Goal: Information Seeking & Learning: Understand process/instructions

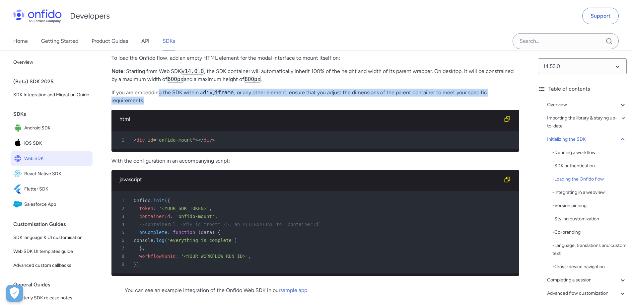
drag, startPoint x: 158, startPoint y: 112, endPoint x: 235, endPoint y: 119, distance: 77.2
click at [235, 104] on p "If you are embedding the SDK within a div , iframe , or any other element, ensu…" at bounding box center [314, 97] width 407 height 16
drag, startPoint x: 252, startPoint y: 104, endPoint x: 283, endPoint y: 118, distance: 33.6
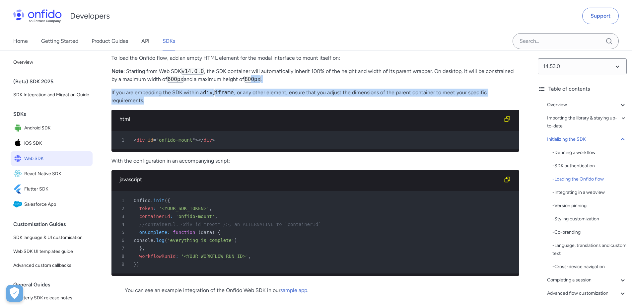
click at [283, 104] on p "If you are embedding the SDK within a div , iframe , or any other element, ensu…" at bounding box center [314, 97] width 407 height 16
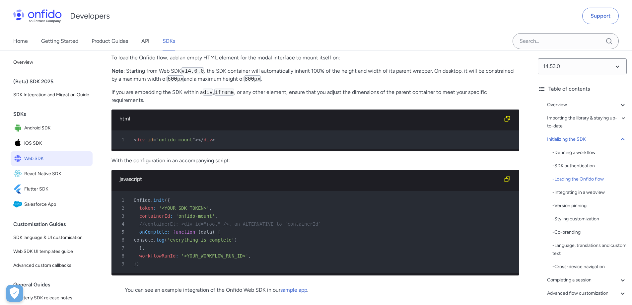
scroll to position [1557, 0]
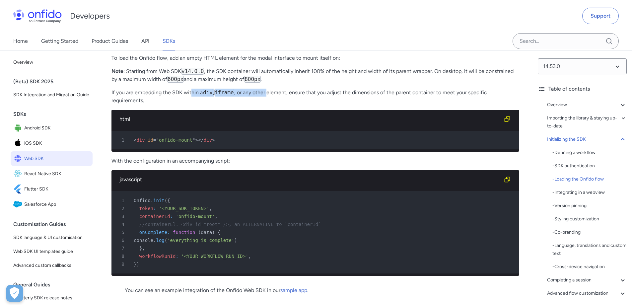
drag, startPoint x: 191, startPoint y: 109, endPoint x: 266, endPoint y: 116, distance: 75.2
click at [266, 104] on p "If you are embedding the SDK within a div , iframe , or any other element, ensu…" at bounding box center [314, 97] width 407 height 16
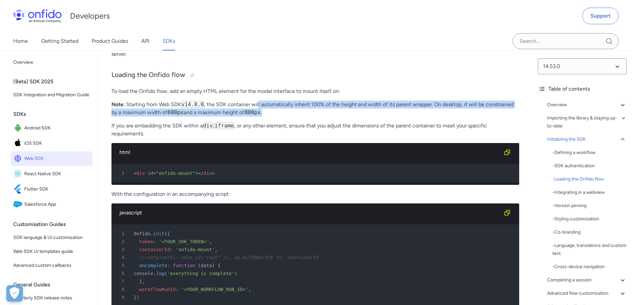
drag, startPoint x: 283, startPoint y: 123, endPoint x: 322, endPoint y: 130, distance: 39.7
click at [322, 116] on p "Note : Starting from Web SDK v14.0.0 , the SDK container will automatically inh…" at bounding box center [314, 108] width 407 height 16
